Goal: Book appointment/travel/reservation

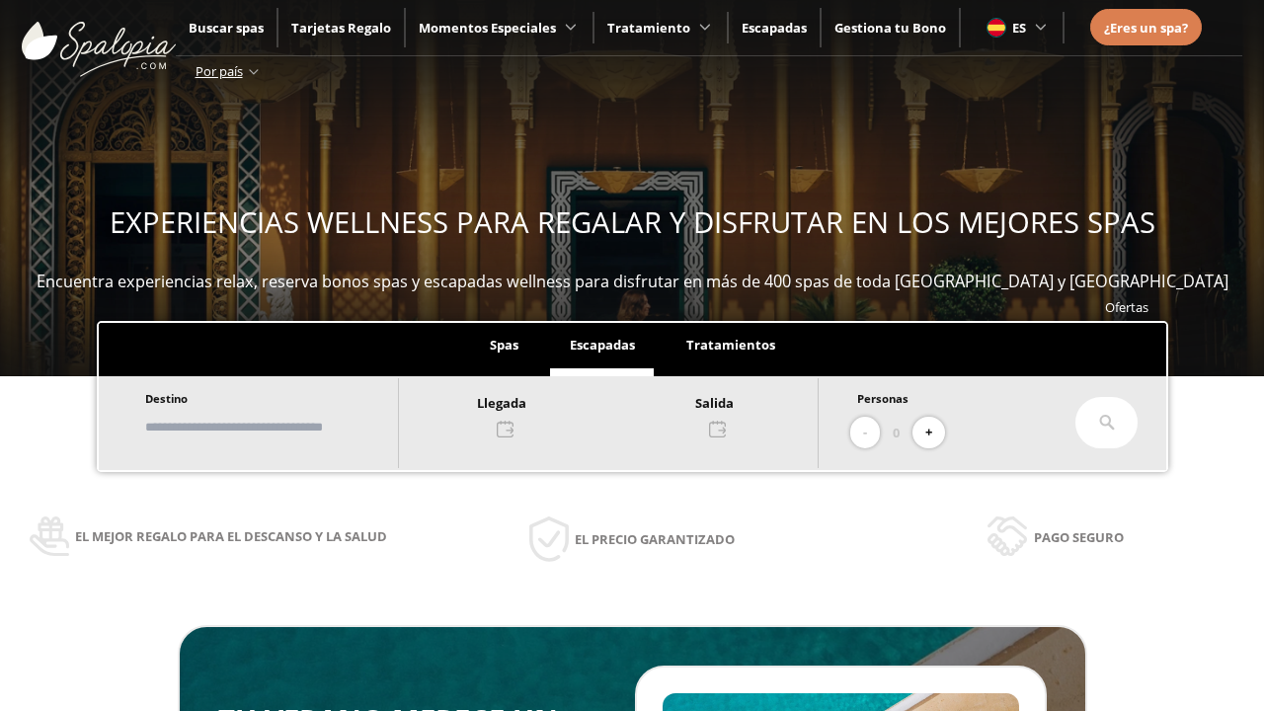
click at [279, 427] on input "text" at bounding box center [262, 427] width 246 height 35
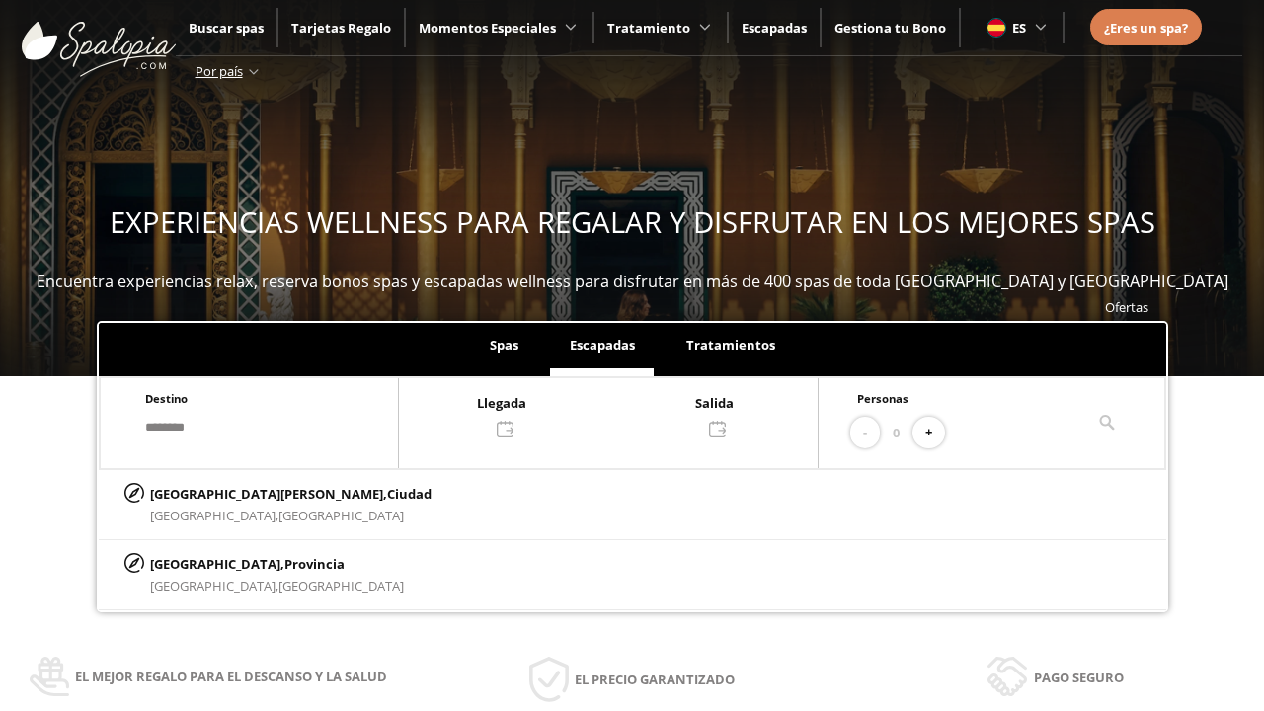
click at [628, 414] on div at bounding box center [608, 414] width 419 height 47
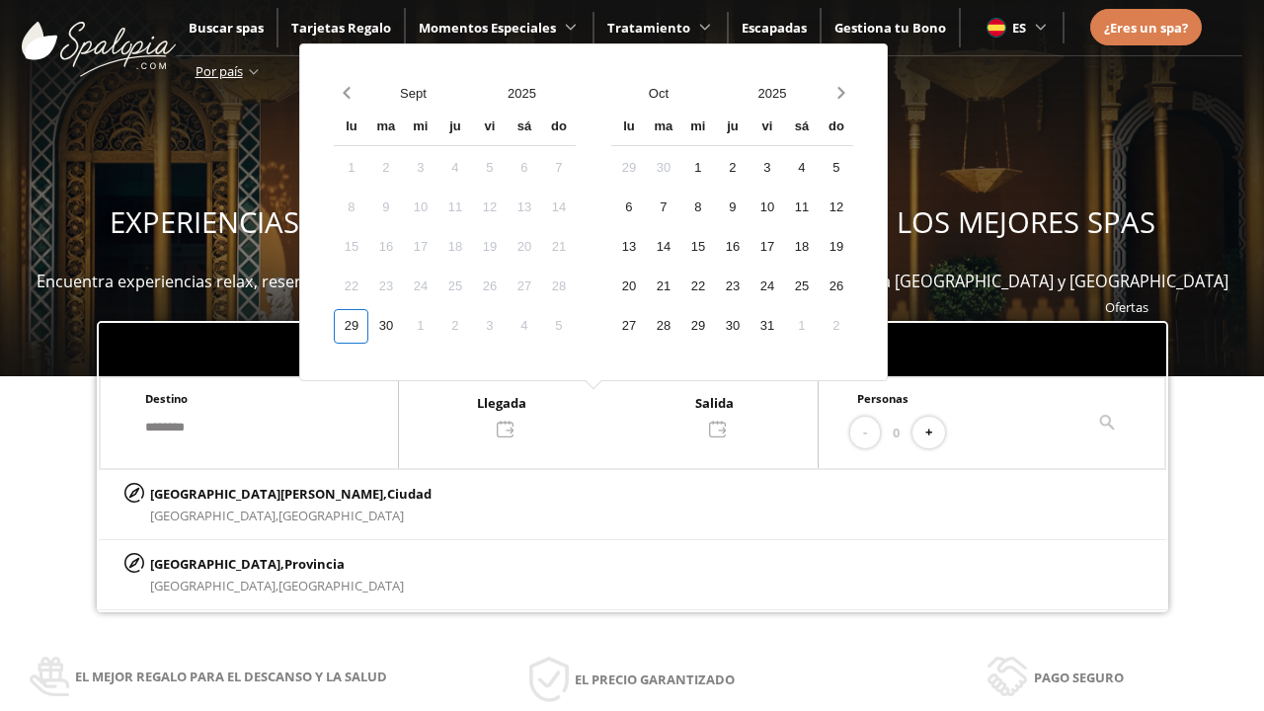
click at [438, 326] on div "1" at bounding box center [420, 326] width 35 height 35
click at [472, 326] on div "2" at bounding box center [455, 326] width 35 height 35
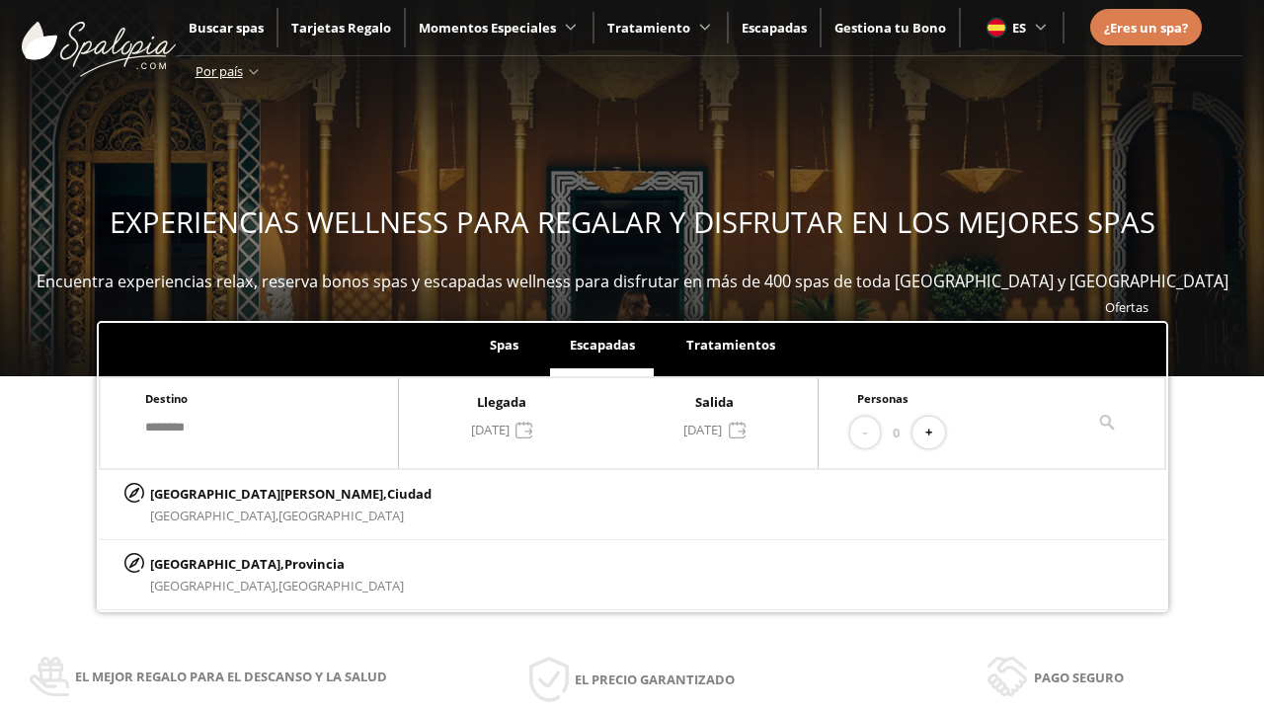
click at [935, 433] on button "+" at bounding box center [929, 433] width 33 height 33
click at [248, 493] on p "[GEOGRAPHIC_DATA][PERSON_NAME], [GEOGRAPHIC_DATA]" at bounding box center [291, 494] width 282 height 22
type input "**********"
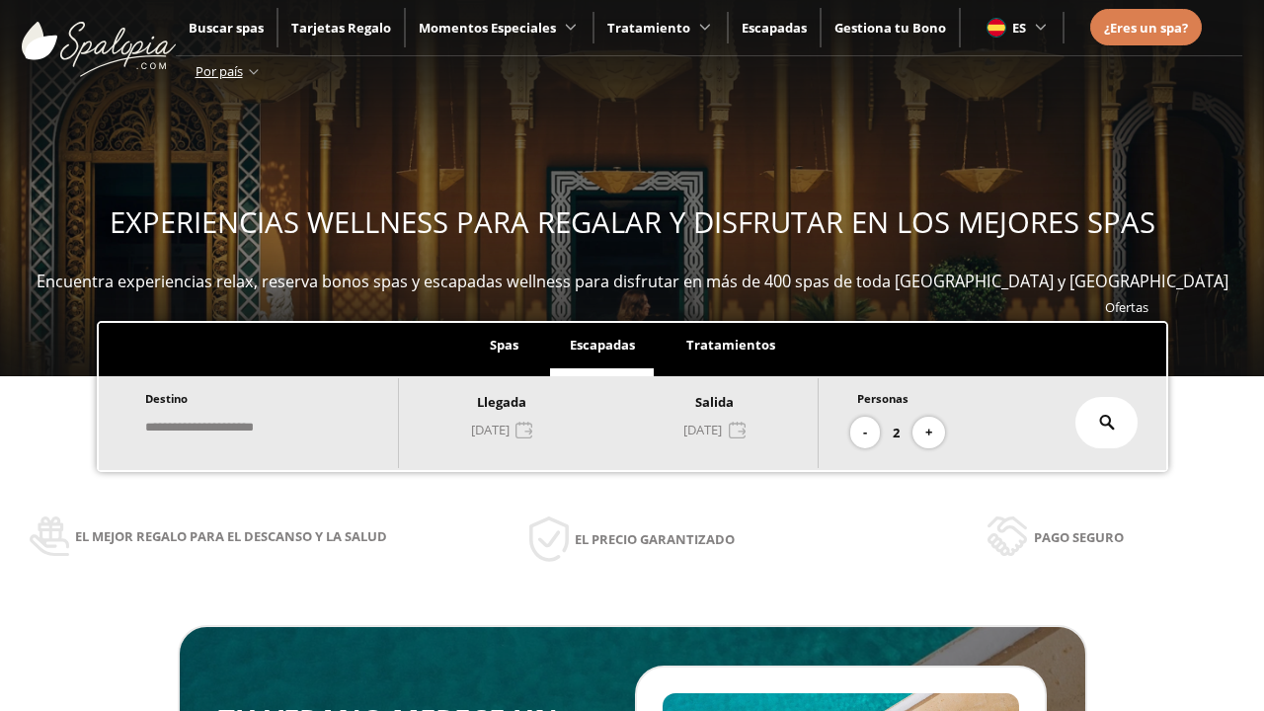
click at [1107, 423] on icon at bounding box center [1107, 423] width 16 height 16
